Goal: Task Accomplishment & Management: Manage account settings

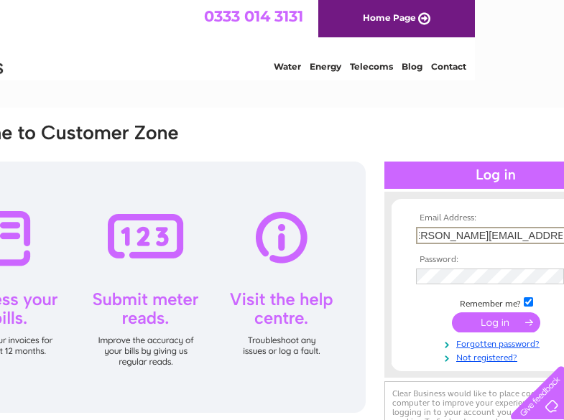
scroll to position [0, 29]
type input "[PERSON_NAME][EMAIL_ADDRESS][PERSON_NAME][DOMAIN_NAME]"
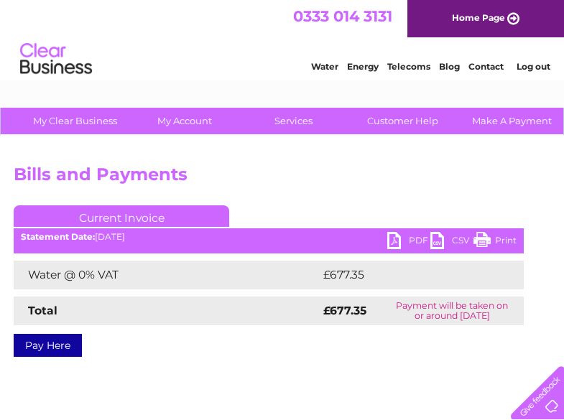
scroll to position [0, 147]
